Goal: Information Seeking & Learning: Check status

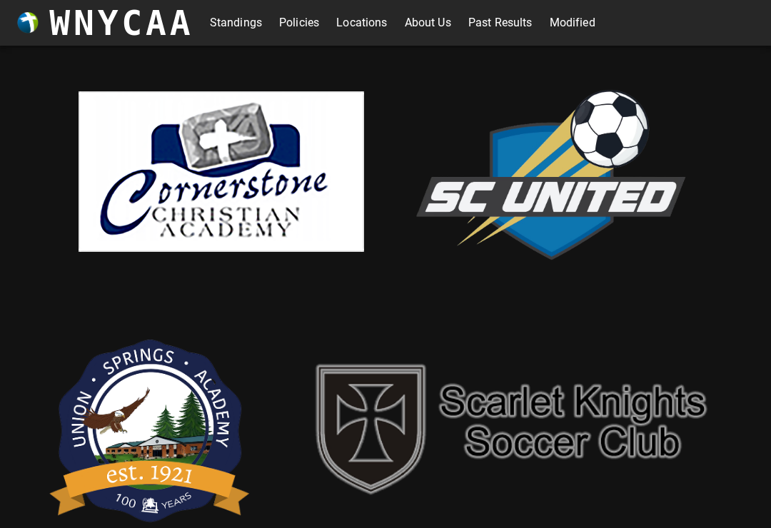
click at [227, 26] on link "Standings" at bounding box center [236, 22] width 52 height 23
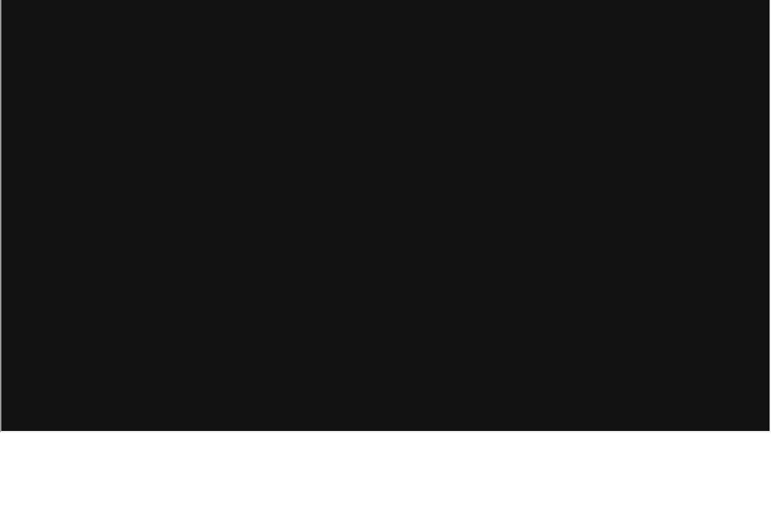
scroll to position [5, 0]
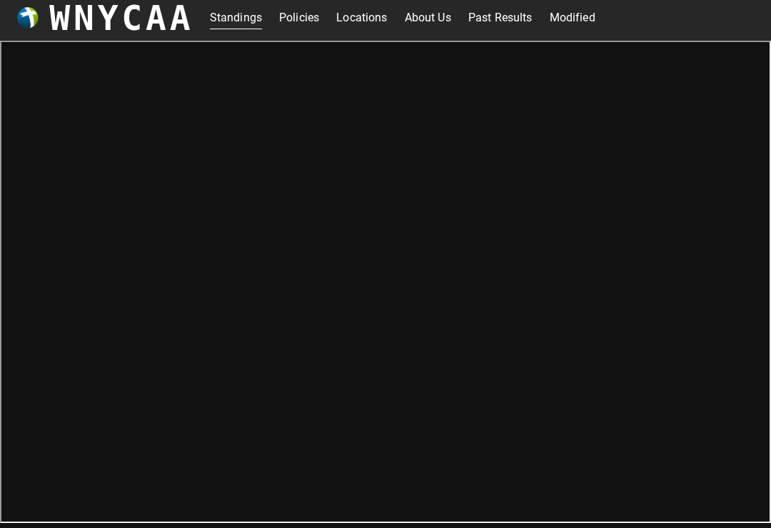
click at [582, 24] on link "Modified" at bounding box center [573, 17] width 46 height 23
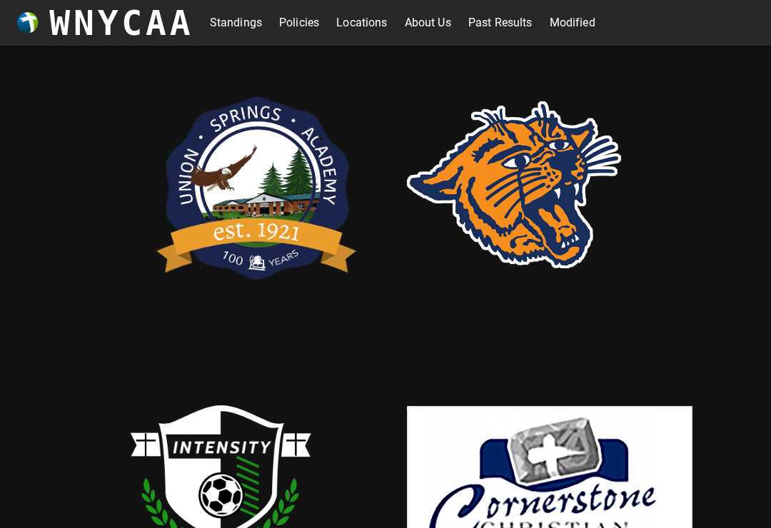
click at [236, 25] on link "Standings" at bounding box center [236, 22] width 52 height 23
